Goal: Task Accomplishment & Management: Use online tool/utility

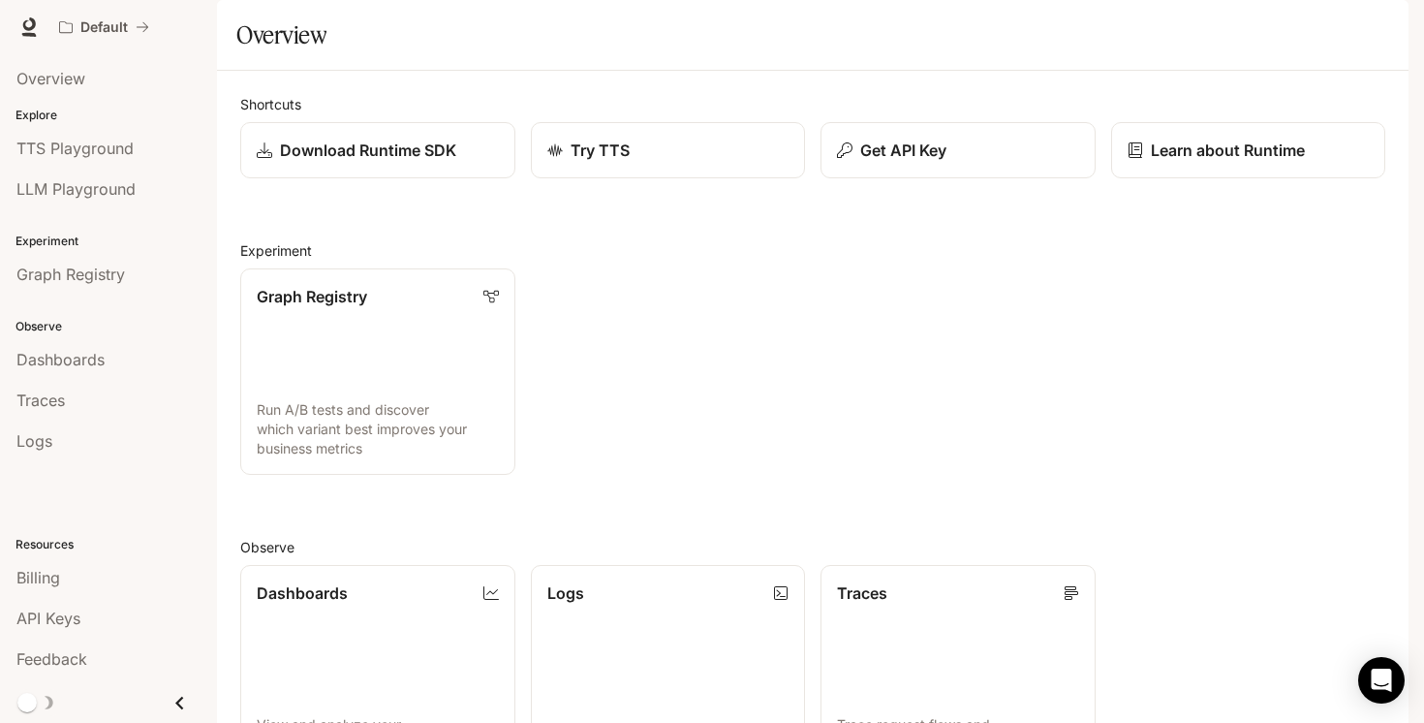
click at [978, 468] on div "Graph Registry Run A/B tests and discover which variant best improves your busi…" at bounding box center [805, 364] width 1161 height 222
click at [1380, 26] on img "button" at bounding box center [1381, 27] width 27 height 27
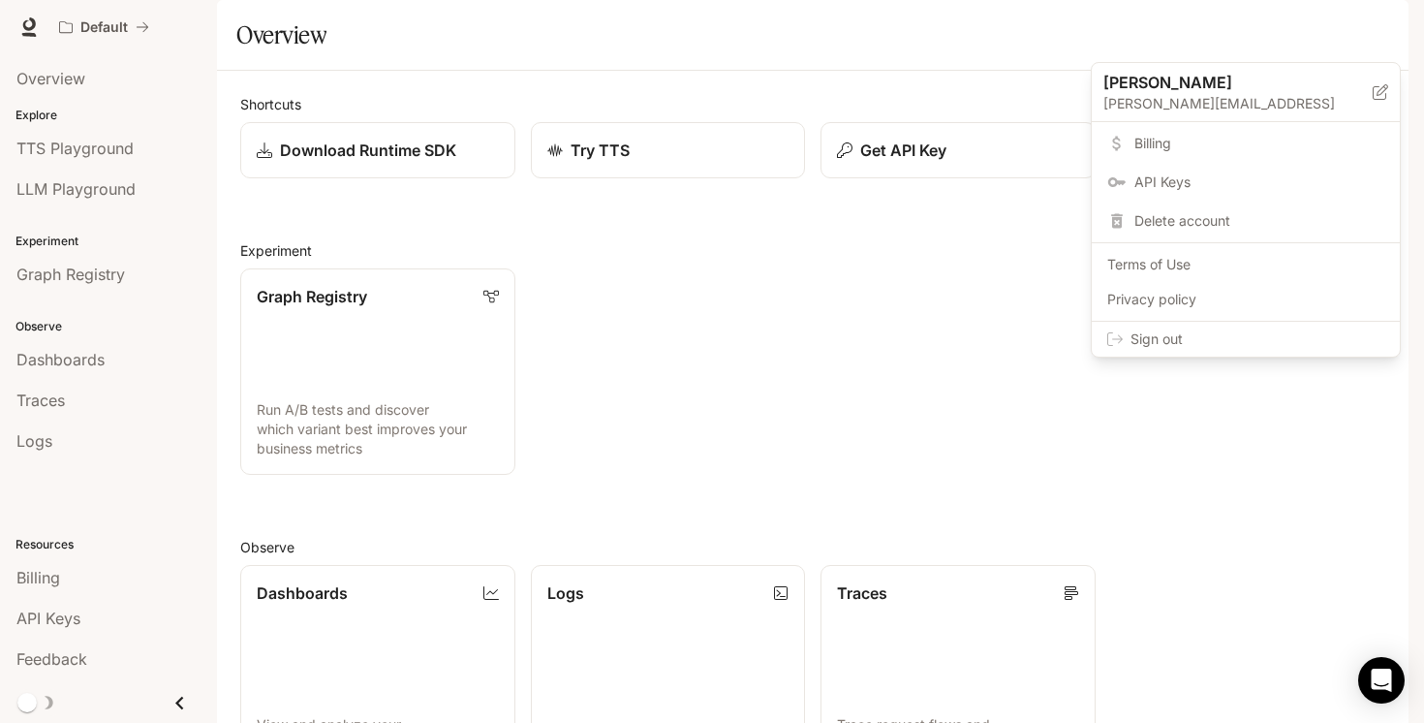
click at [1144, 138] on span "Billing" at bounding box center [1259, 143] width 250 height 19
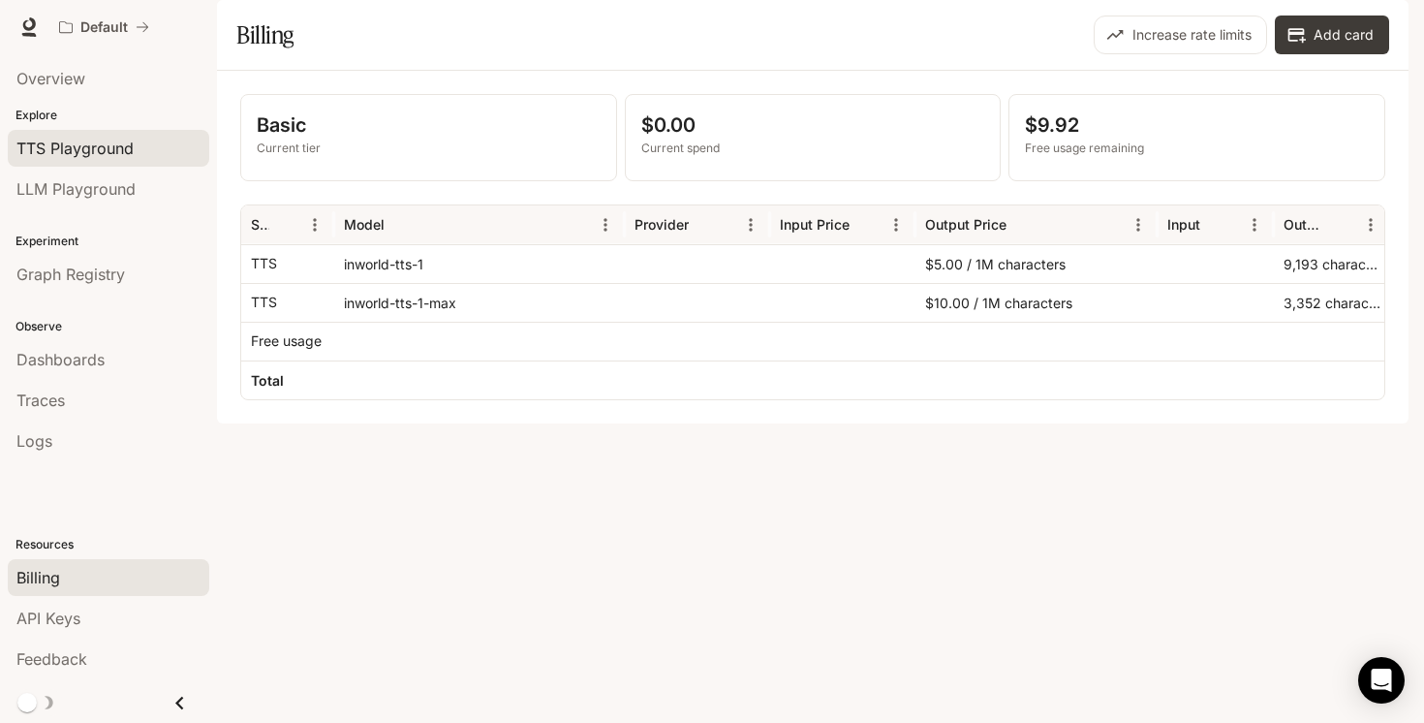
click at [89, 151] on span "TTS Playground" at bounding box center [74, 148] width 117 height 23
